Goal: Check status: Check status

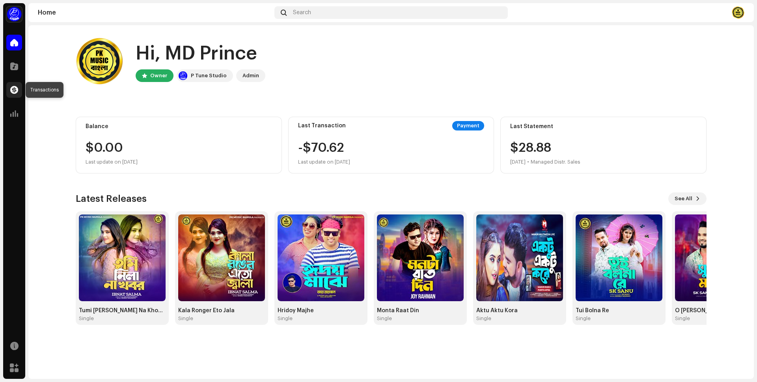
click at [9, 90] on div at bounding box center [14, 90] width 16 height 16
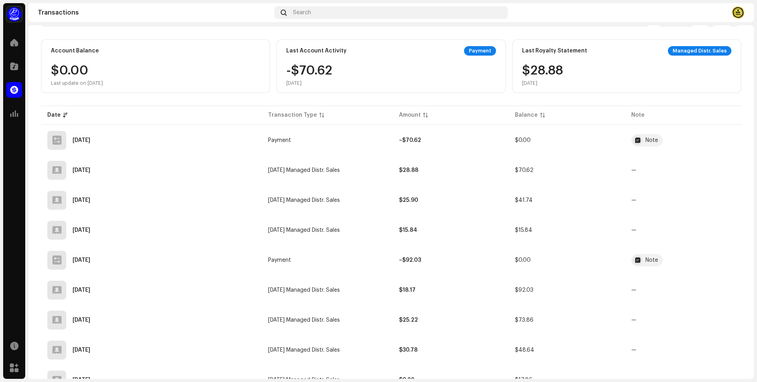
scroll to position [52, 0]
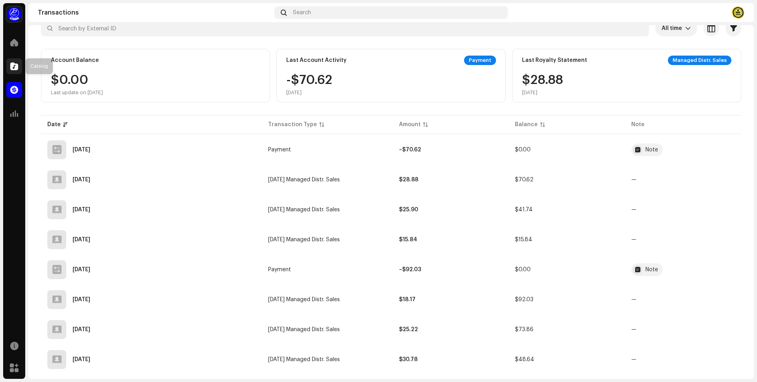
click at [17, 66] on span at bounding box center [14, 66] width 8 height 6
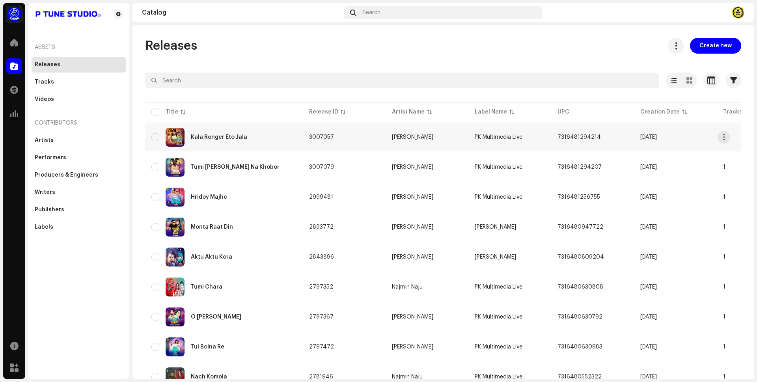
click at [233, 136] on div "Kala Ronger Eto Jala" at bounding box center [219, 137] width 56 height 6
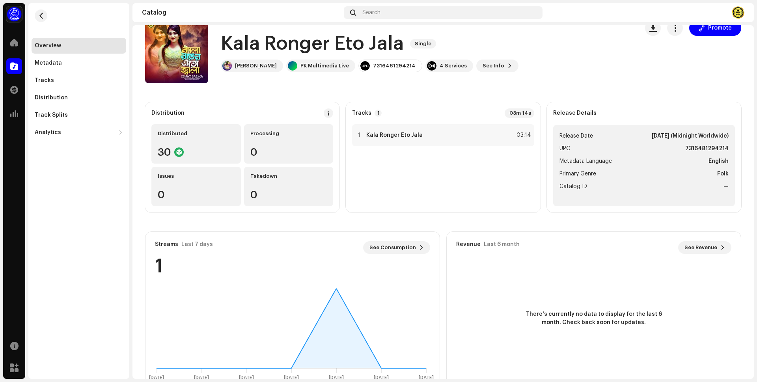
scroll to position [41, 0]
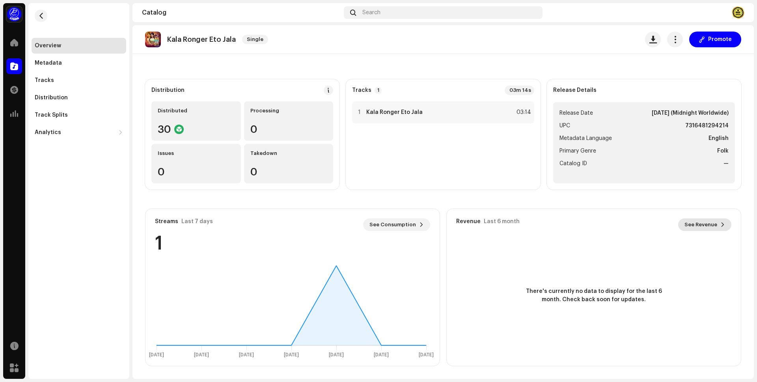
click at [705, 224] on span "See Revenue" at bounding box center [701, 225] width 33 height 16
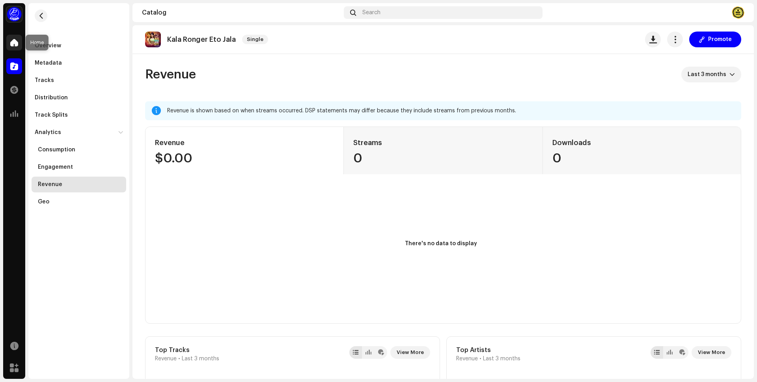
click at [21, 38] on div at bounding box center [14, 43] width 16 height 16
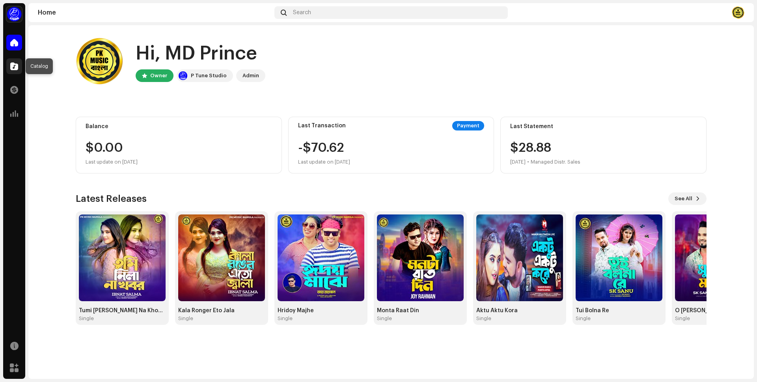
click at [19, 61] on div at bounding box center [14, 66] width 16 height 16
